Goal: Task Accomplishment & Management: Manage account settings

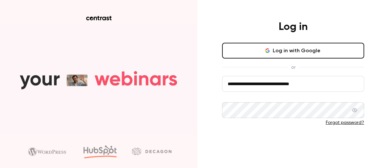
click at [267, 145] on button "Log in" at bounding box center [293, 145] width 142 height 16
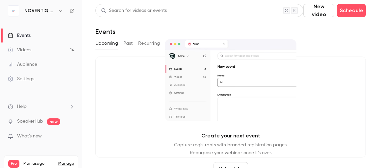
scroll to position [8, 0]
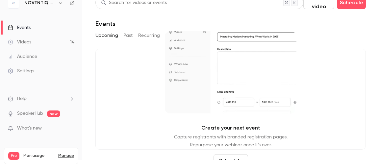
click at [71, 155] on link "Manage" at bounding box center [66, 155] width 16 height 5
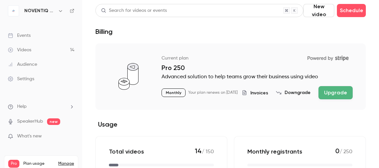
click at [35, 82] on link "Settings" at bounding box center [41, 79] width 82 height 14
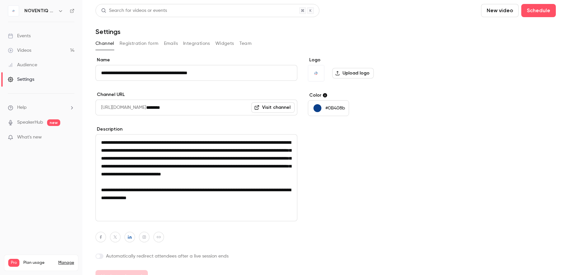
click at [43, 12] on h6 "NOVENTIQ webinars - Global expertise, local outcomes" at bounding box center [39, 11] width 31 height 7
click at [59, 10] on icon "button" at bounding box center [60, 10] width 5 height 5
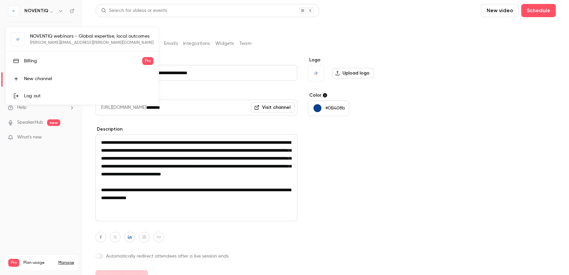
click at [38, 58] on div "Billing" at bounding box center [83, 61] width 118 height 7
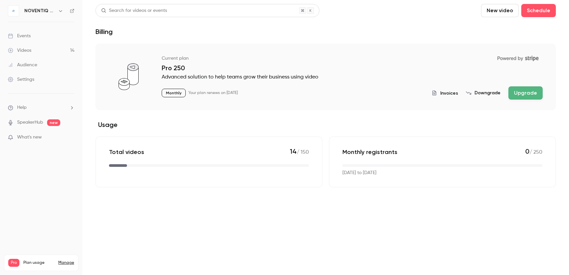
click at [379, 101] on div "Current plan Powered by Stripe Pro 250 Advanced solution to help teams grow the…" at bounding box center [325, 76] width 460 height 67
click at [379, 92] on span "Invoices" at bounding box center [449, 93] width 18 height 7
